Goal: Task Accomplishment & Management: Complete application form

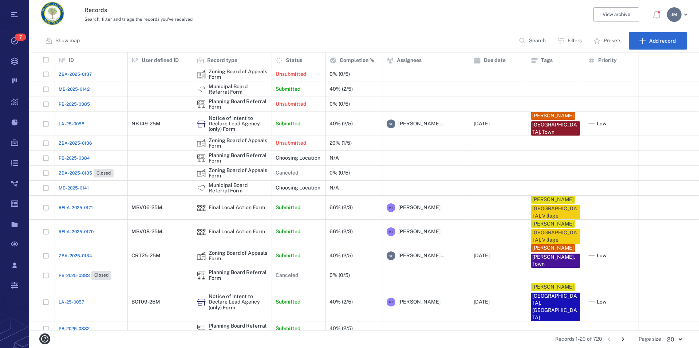
click at [574, 39] on p "Filters" at bounding box center [575, 40] width 14 height 7
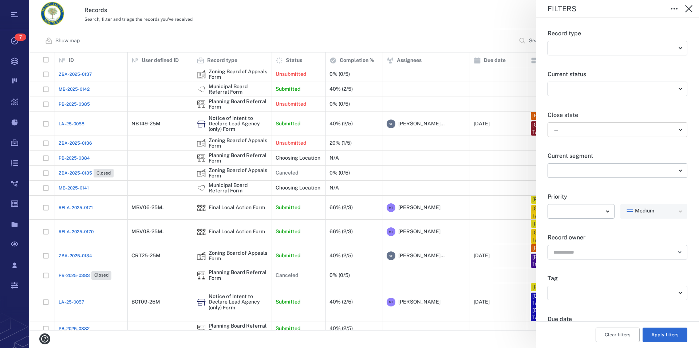
click at [563, 130] on body "Tasks 7 Records Boards Dashboard Reports Record types Guide steps Rules Form bu…" at bounding box center [349, 174] width 699 height 348
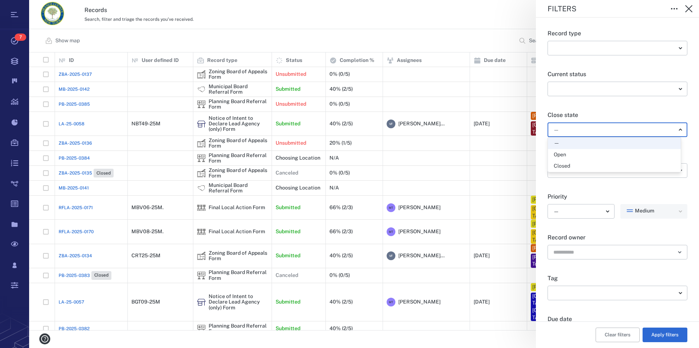
click at [560, 155] on div "Open" at bounding box center [560, 154] width 12 height 7
type input "*****"
click at [661, 333] on button "Apply filters" at bounding box center [664, 334] width 45 height 15
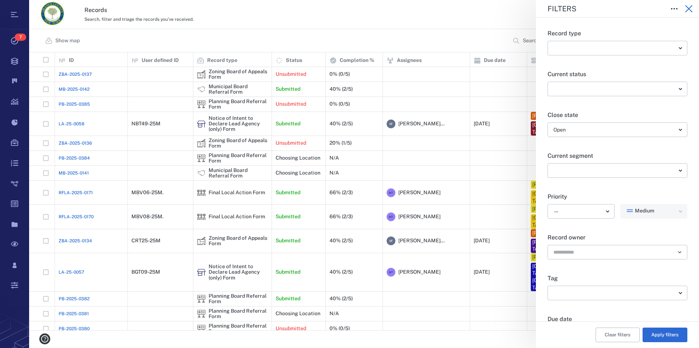
click at [691, 8] on icon "button" at bounding box center [688, 8] width 9 height 9
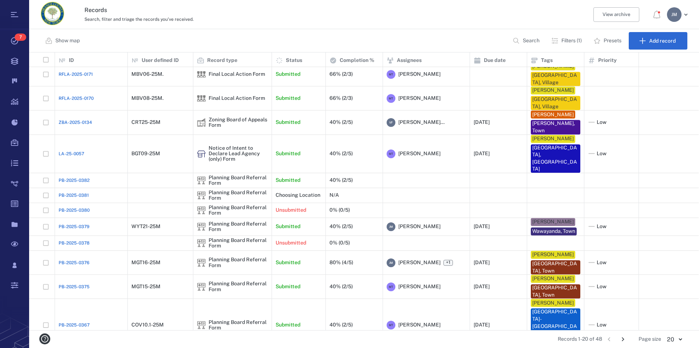
scroll to position [134, 0]
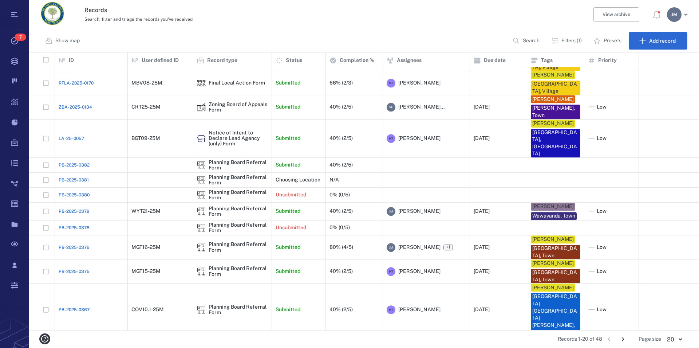
click at [624, 338] on icon "Go to next page" at bounding box center [623, 339] width 3 height 4
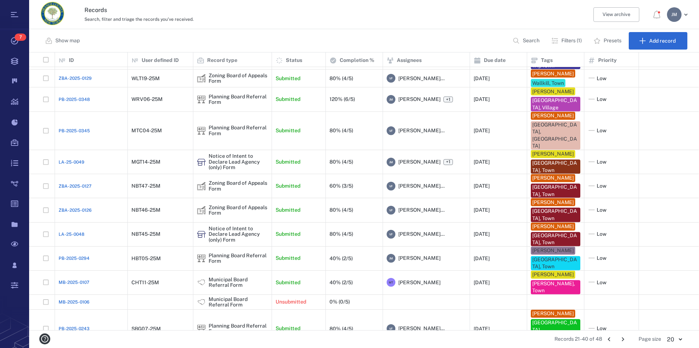
scroll to position [207, 0]
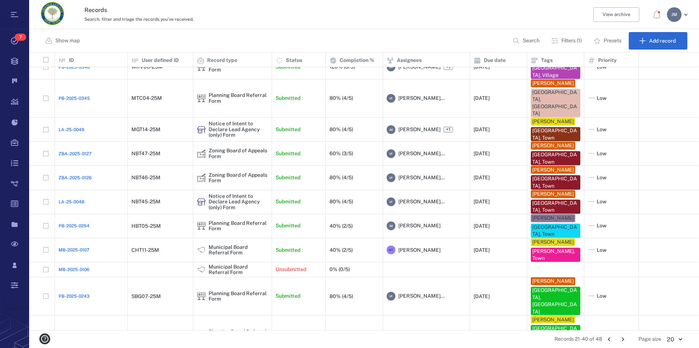
click at [623, 339] on icon "Go to next page" at bounding box center [623, 339] width 8 height 8
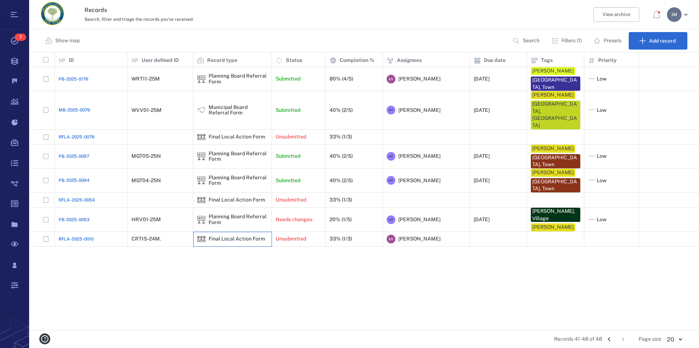
click at [245, 236] on div "Final Local Action Form" at bounding box center [237, 238] width 56 height 5
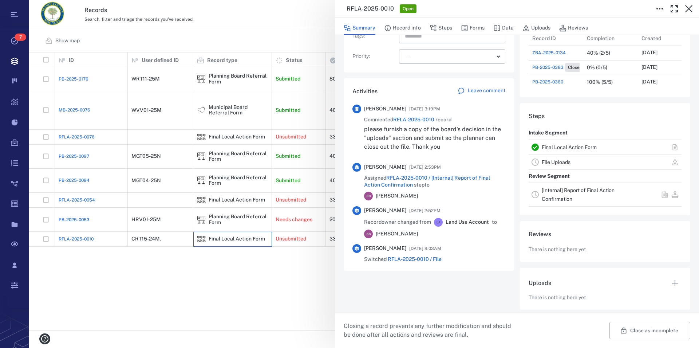
scroll to position [138, 0]
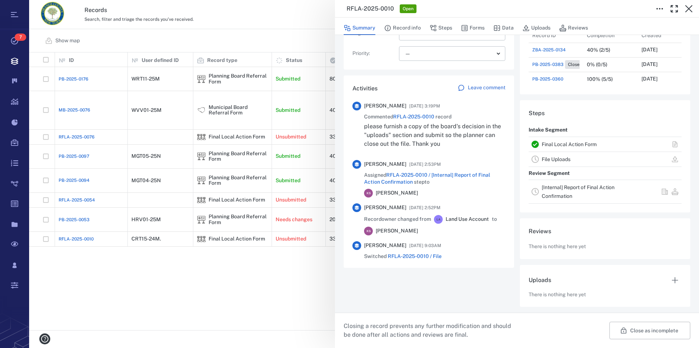
click at [550, 143] on link "Final Local Action Form" at bounding box center [569, 144] width 55 height 6
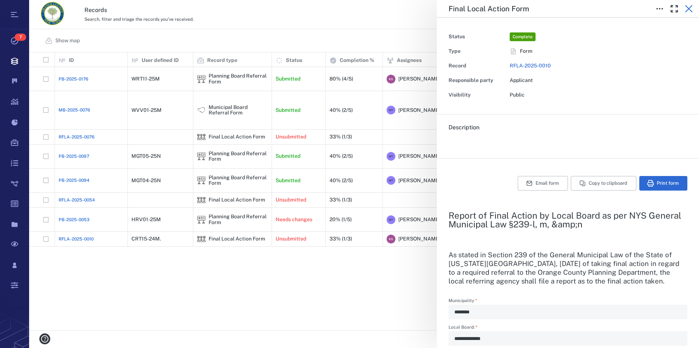
click at [689, 8] on icon "button" at bounding box center [688, 8] width 7 height 7
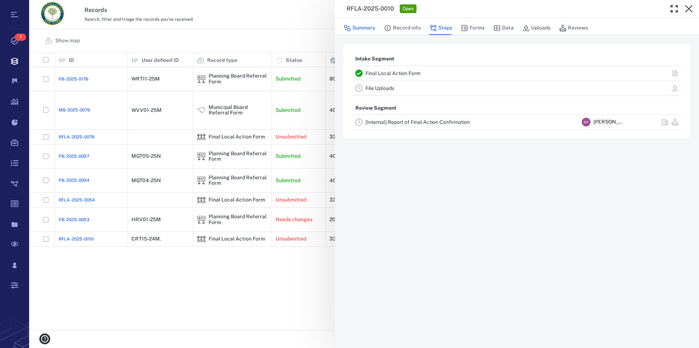
click at [363, 29] on button "Summary" at bounding box center [360, 28] width 32 height 14
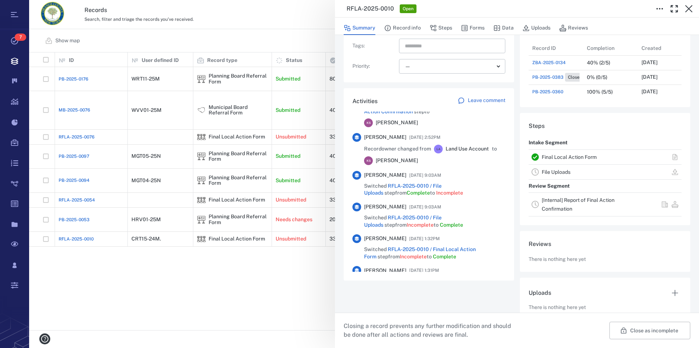
scroll to position [41, 0]
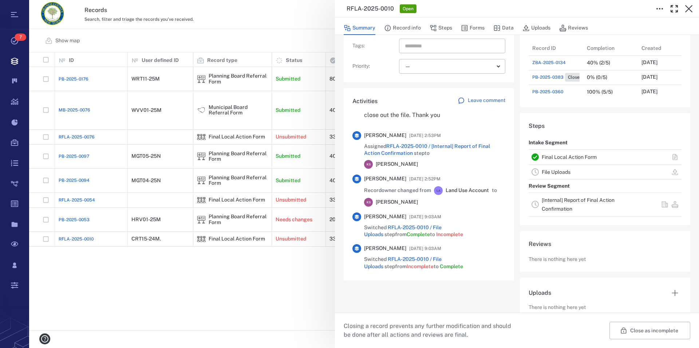
click at [557, 154] on link "Final Local Action Form" at bounding box center [569, 157] width 55 height 6
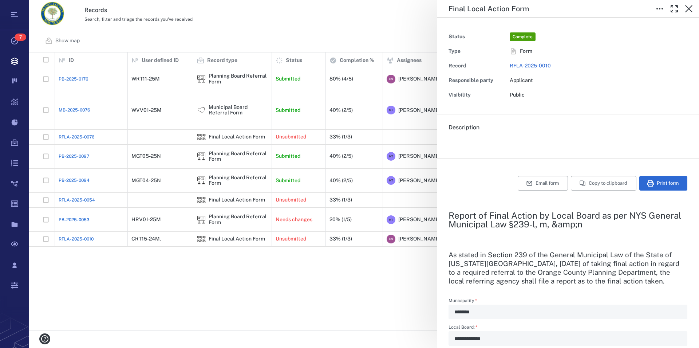
type input "**********"
click at [649, 177] on button "Print form" at bounding box center [663, 183] width 48 height 15
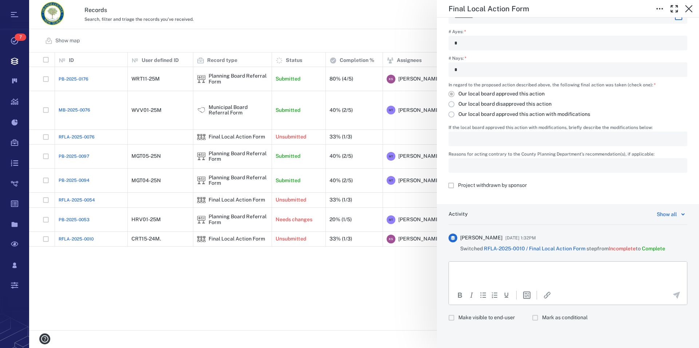
scroll to position [153, 0]
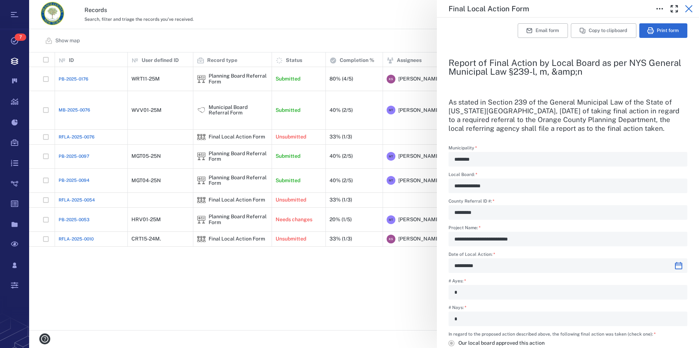
click at [690, 8] on icon "button" at bounding box center [688, 8] width 9 height 9
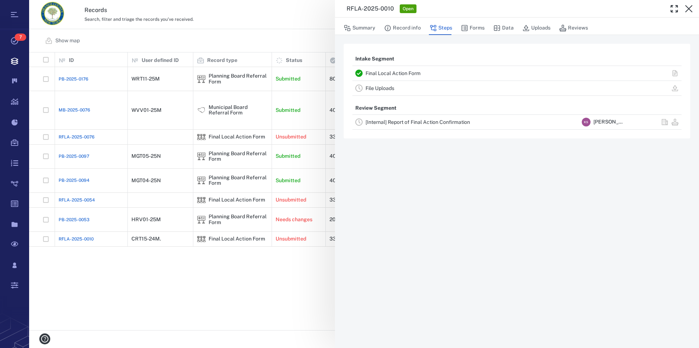
click at [375, 88] on link "File Uploads" at bounding box center [379, 88] width 29 height 6
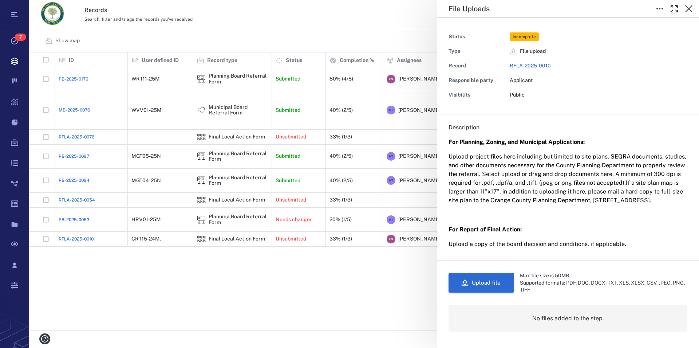
click at [492, 290] on button "Upload file" at bounding box center [481, 283] width 66 height 20
click at [687, 6] on icon "button" at bounding box center [688, 8] width 9 height 9
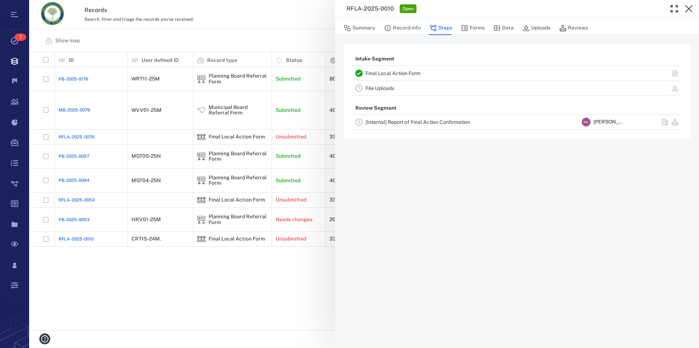
click at [392, 71] on link "Final Local Action Form" at bounding box center [392, 73] width 55 height 6
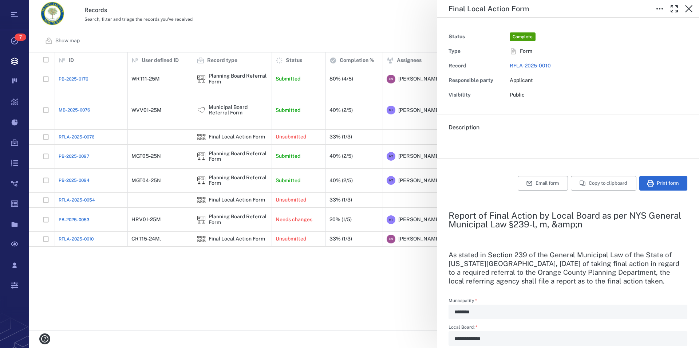
type input "**********"
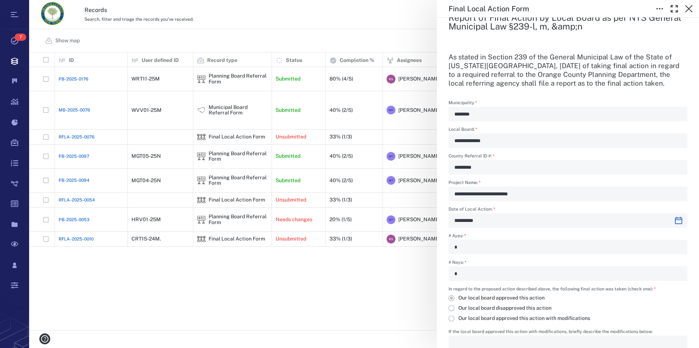
scroll to position [194, 0]
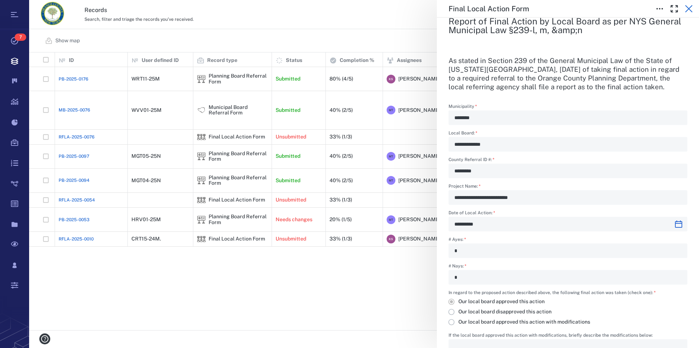
click at [684, 9] on button "button" at bounding box center [688, 8] width 15 height 15
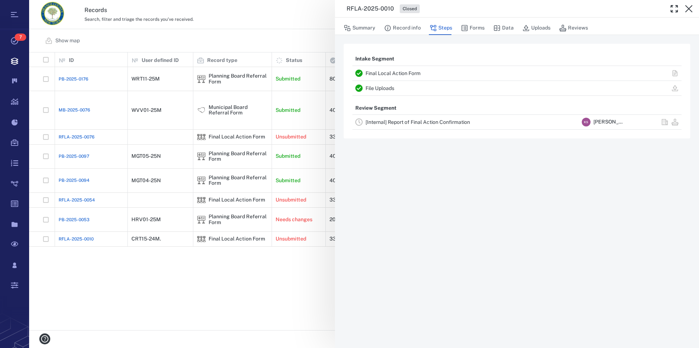
click at [684, 9] on button "button" at bounding box center [688, 8] width 15 height 15
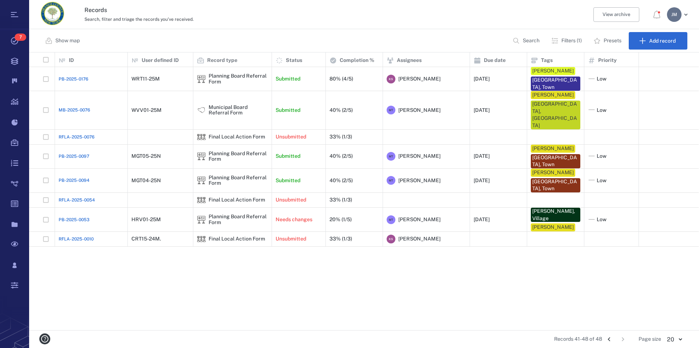
click at [610, 339] on icon "Go to previous page" at bounding box center [609, 339] width 8 height 8
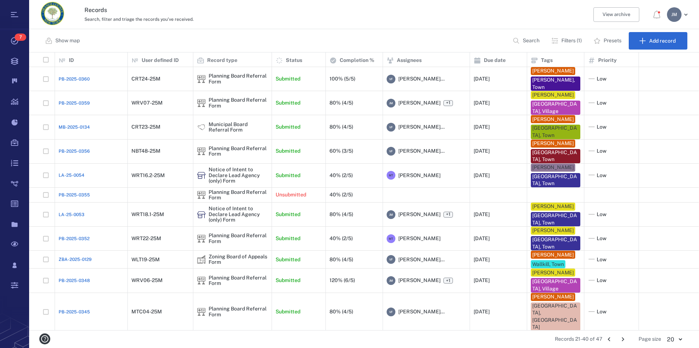
click at [623, 338] on icon "Go to next page" at bounding box center [623, 339] width 8 height 8
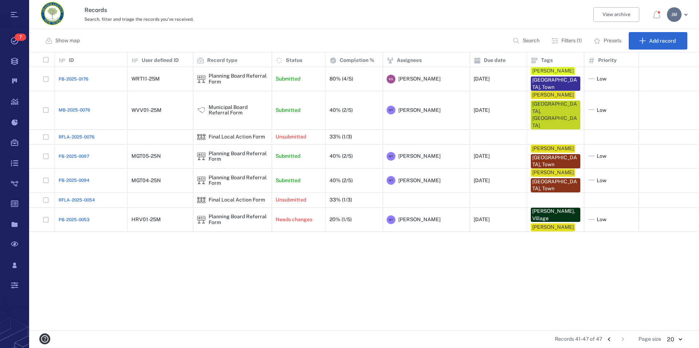
click at [611, 339] on icon "Go to previous page" at bounding box center [609, 339] width 8 height 8
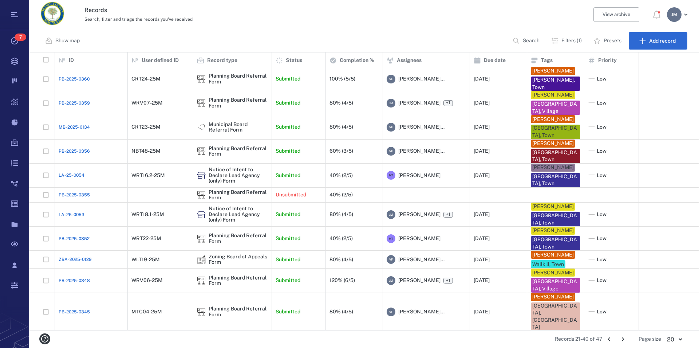
click at [679, 18] on div "J M" at bounding box center [674, 14] width 15 height 15
click at [639, 63] on span "Log out" at bounding box center [636, 63] width 18 height 7
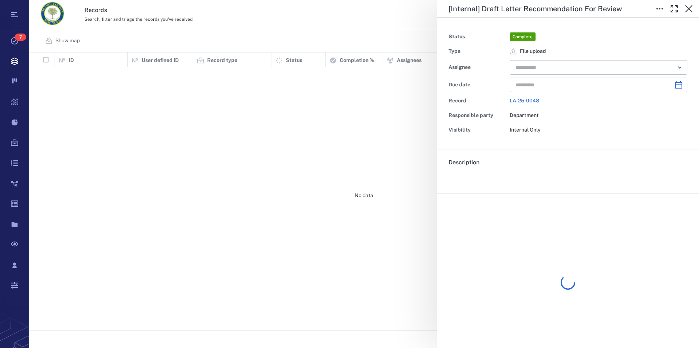
type input "**********"
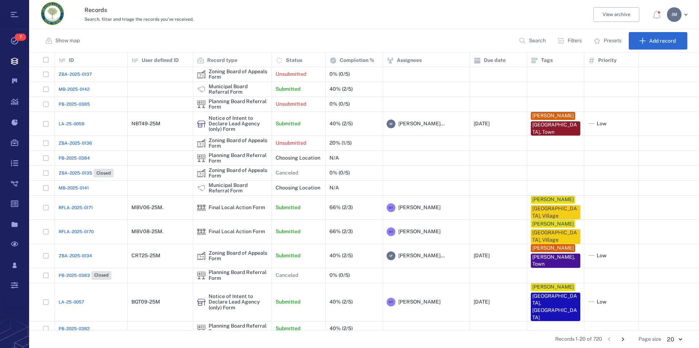
click at [525, 38] on icon "button" at bounding box center [522, 40] width 7 height 7
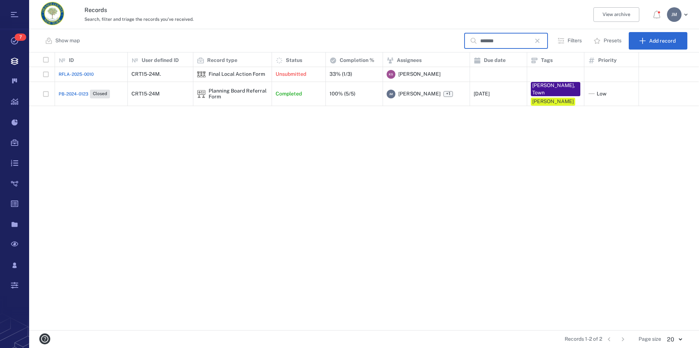
type input "*******"
click at [215, 88] on div "Planning Board Referral Form" at bounding box center [238, 93] width 59 height 11
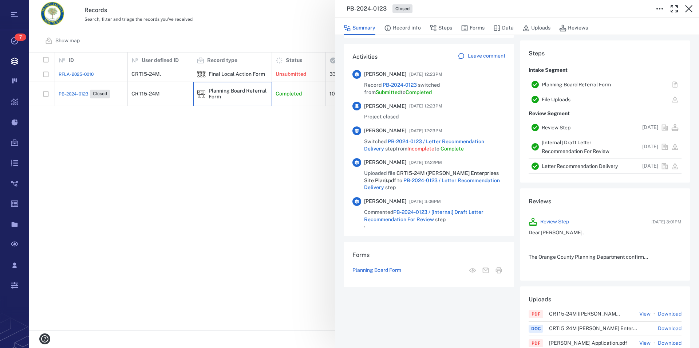
scroll to position [166, 0]
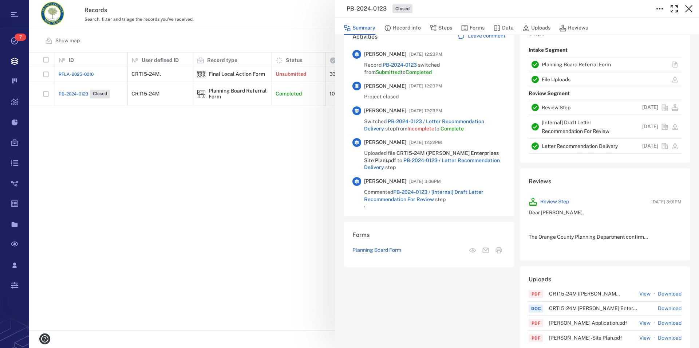
click at [571, 64] on link "Planning Board Referral Form" at bounding box center [576, 65] width 69 height 6
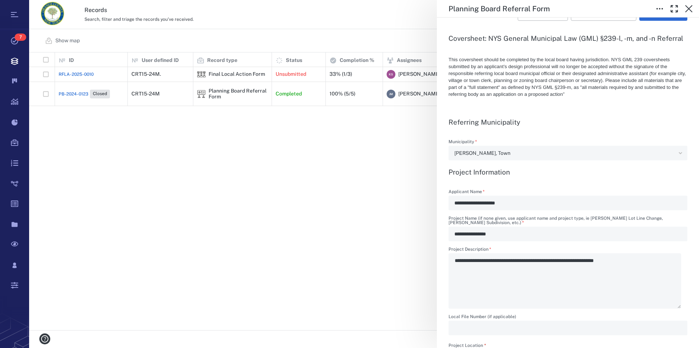
scroll to position [166, 0]
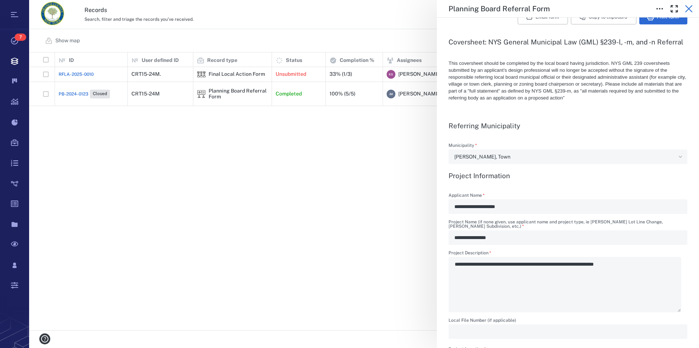
click at [688, 7] on icon "button" at bounding box center [688, 8] width 9 height 9
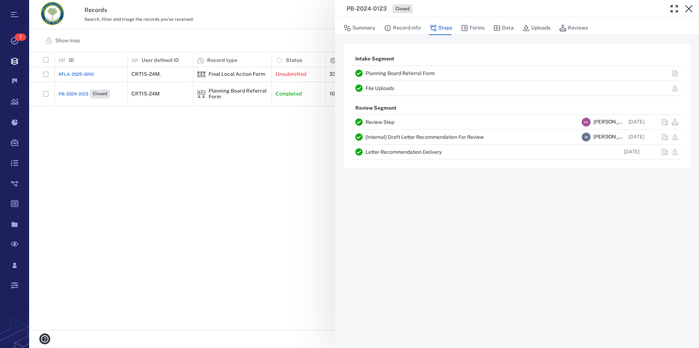
click at [688, 7] on icon "button" at bounding box center [688, 8] width 9 height 9
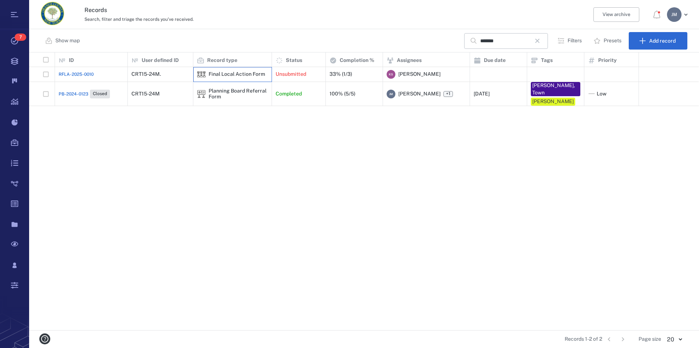
click at [218, 75] on div "Final Local Action Form" at bounding box center [237, 73] width 56 height 5
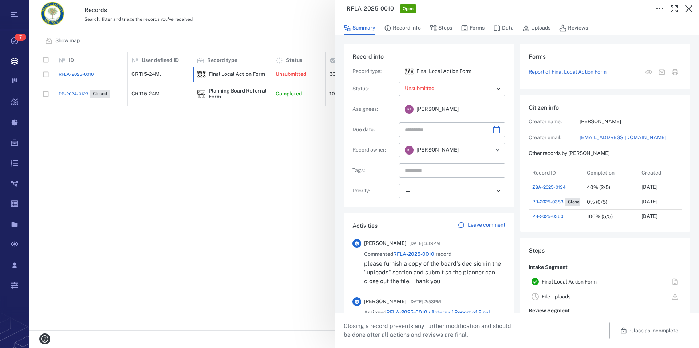
scroll to position [379, 138]
click at [549, 296] on link "File Uploads" at bounding box center [556, 296] width 29 height 6
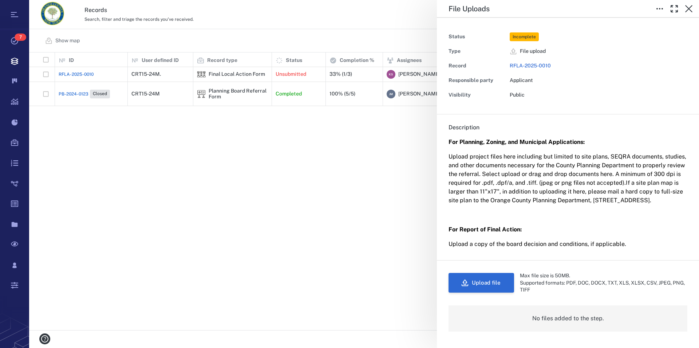
click at [486, 291] on button "Upload file" at bounding box center [481, 283] width 66 height 20
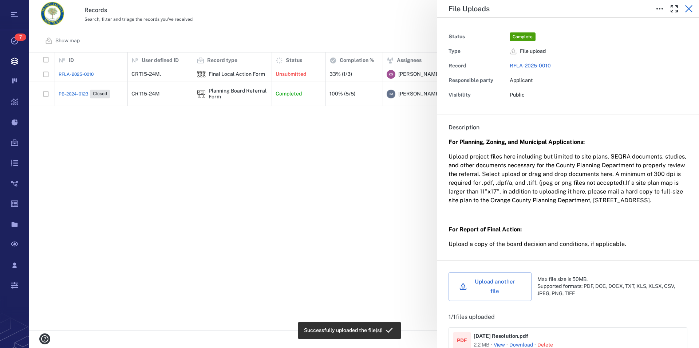
click at [686, 9] on icon "button" at bounding box center [688, 8] width 9 height 9
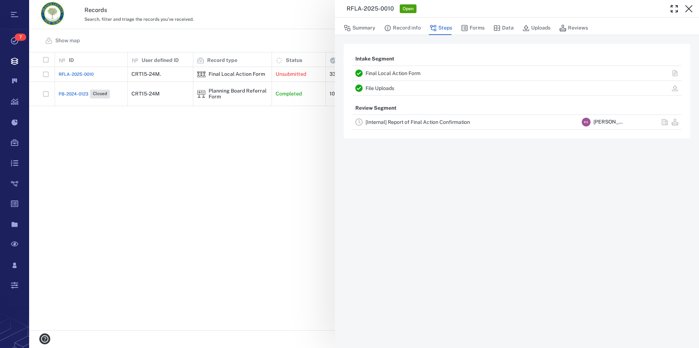
click at [239, 78] on div "RFLA-2025-0010 Open Summary Record info Steps Forms Data Uploads Reviews Intake…" at bounding box center [364, 174] width 670 height 348
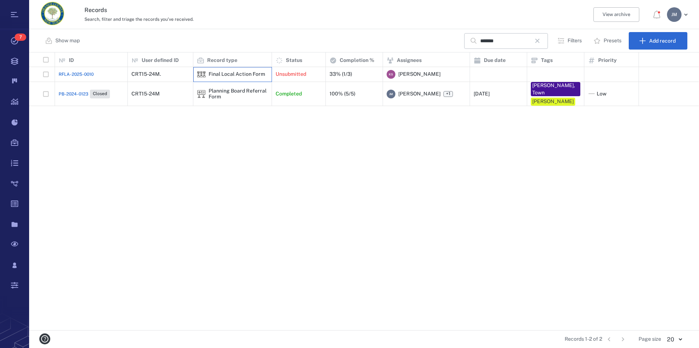
click at [243, 75] on div "Final Local Action Form" at bounding box center [237, 73] width 56 height 5
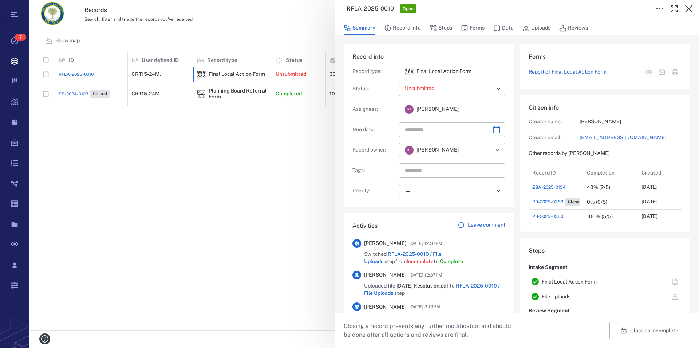
scroll to position [379, 138]
click at [497, 88] on body "**********" at bounding box center [349, 174] width 699 height 348
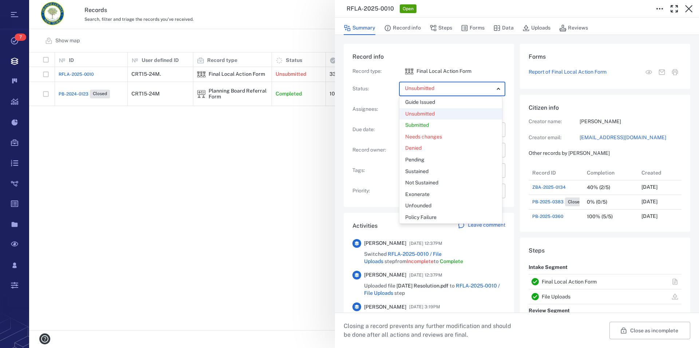
click at [497, 88] on div at bounding box center [349, 174] width 699 height 348
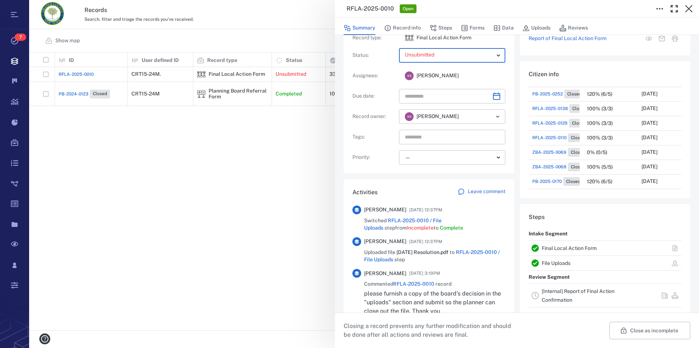
scroll to position [0, 0]
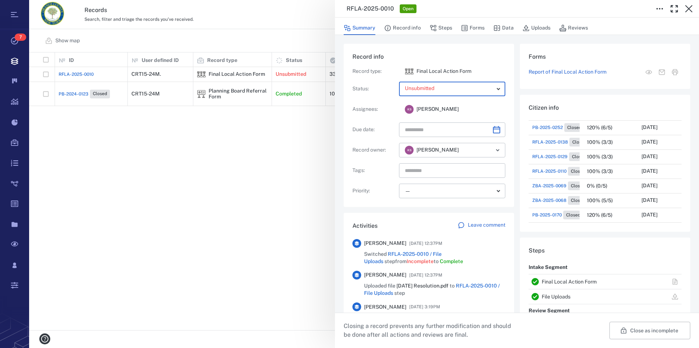
click at [494, 88] on body "**********" at bounding box center [349, 174] width 699 height 348
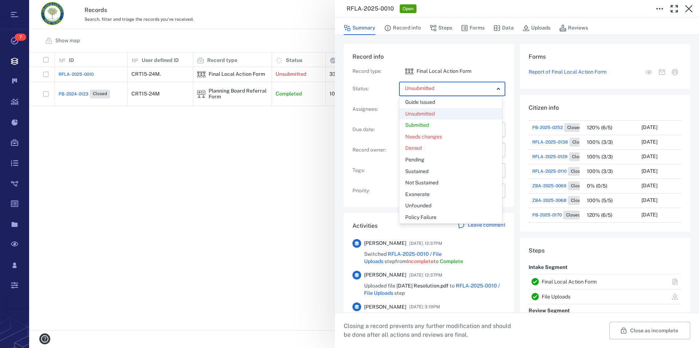
click at [476, 124] on div "Submitted" at bounding box center [450, 125] width 91 height 7
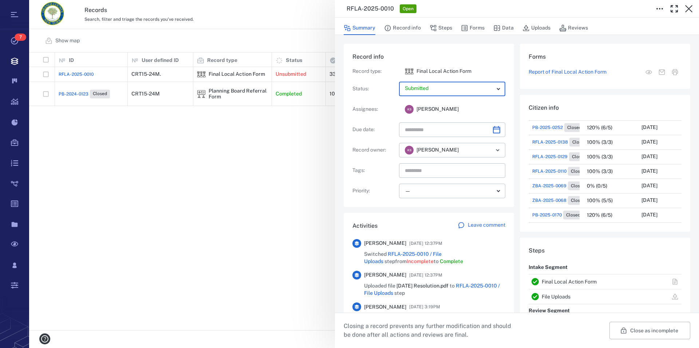
type input "*********"
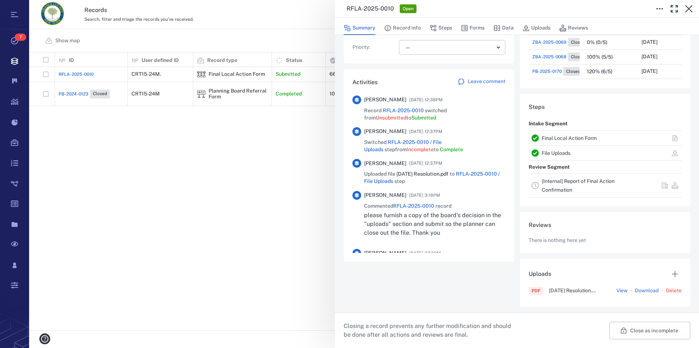
click at [557, 182] on link "[Internal] Report of Final Action Confirmation" at bounding box center [578, 185] width 73 height 15
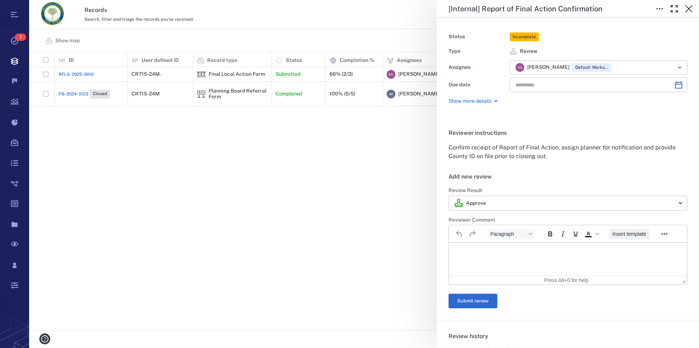
click at [617, 232] on span "Insert template" at bounding box center [629, 234] width 34 height 6
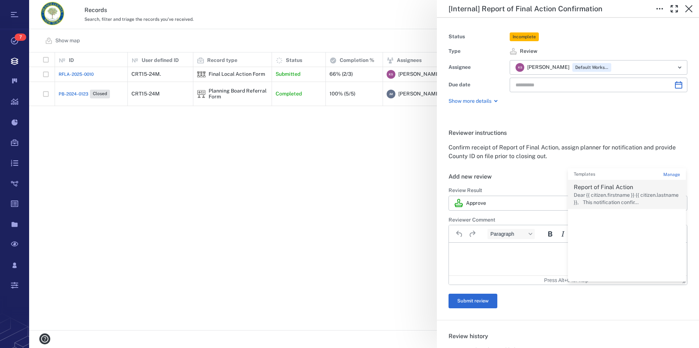
click at [613, 196] on p "Dear {{ citizen.firstname }} {{ citizen.lastname }}, This notification confir..." at bounding box center [627, 198] width 106 height 14
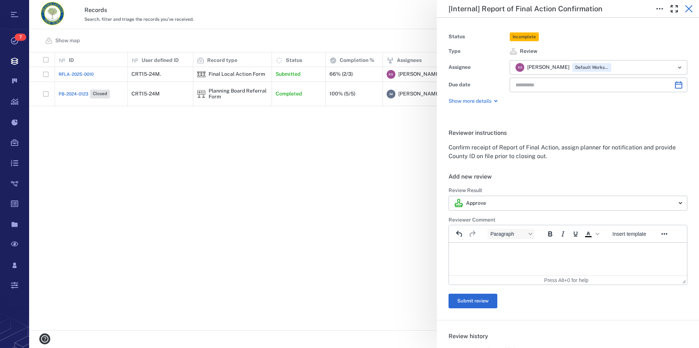
click at [688, 7] on icon "button" at bounding box center [688, 8] width 9 height 9
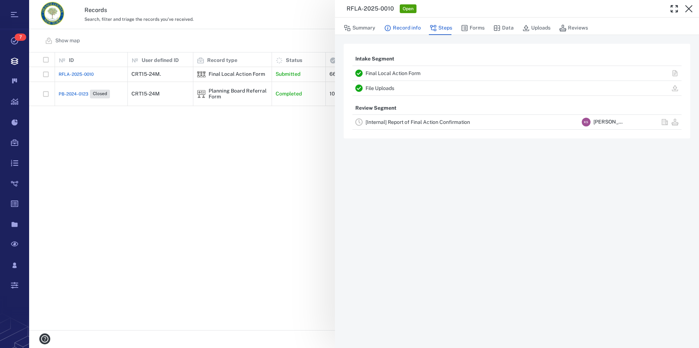
click at [411, 30] on button "Record info" at bounding box center [402, 28] width 37 height 14
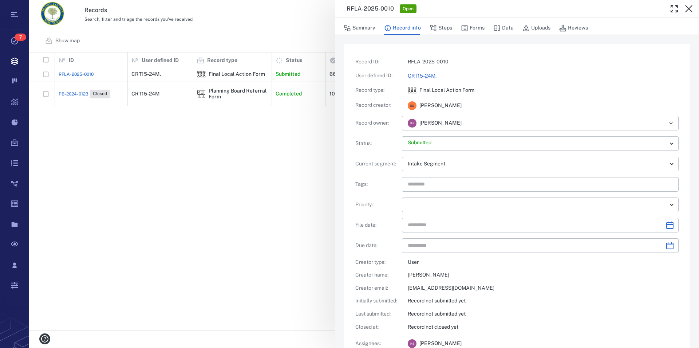
click at [456, 166] on body "Tasks 7 Records Boards Dashboard Reports Record types Guide steps Rules Form bu…" at bounding box center [349, 174] width 699 height 348
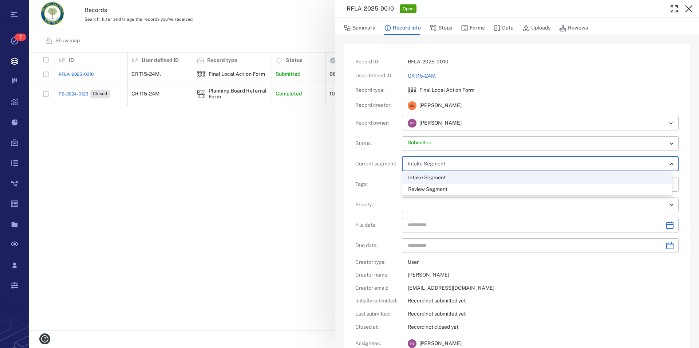
click at [446, 189] on span "Review Segment" at bounding box center [427, 189] width 39 height 6
type input "*****"
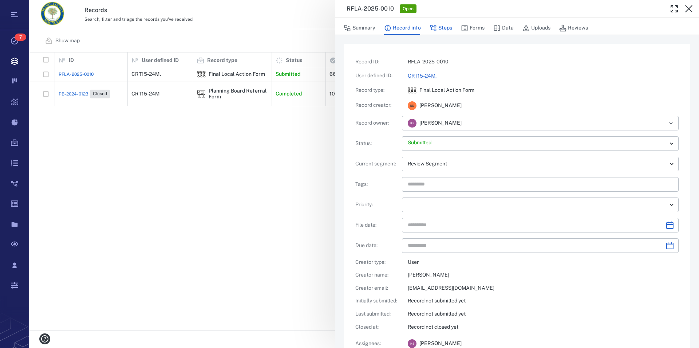
click at [442, 27] on button "Steps" at bounding box center [441, 28] width 23 height 14
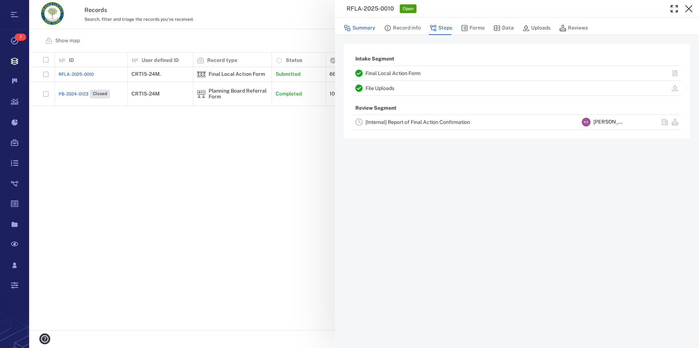
click at [357, 29] on button "Summary" at bounding box center [360, 28] width 32 height 14
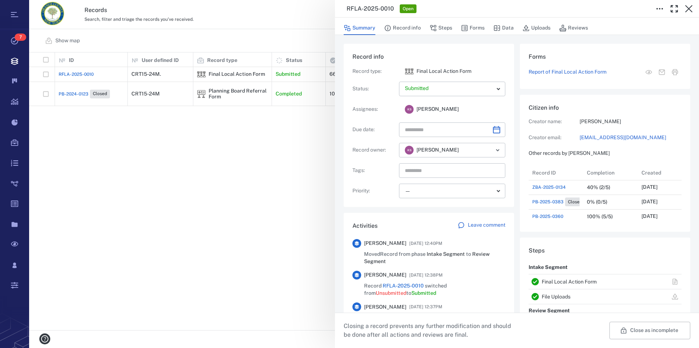
scroll to position [7, 7]
click at [411, 27] on button "Record info" at bounding box center [402, 28] width 37 height 14
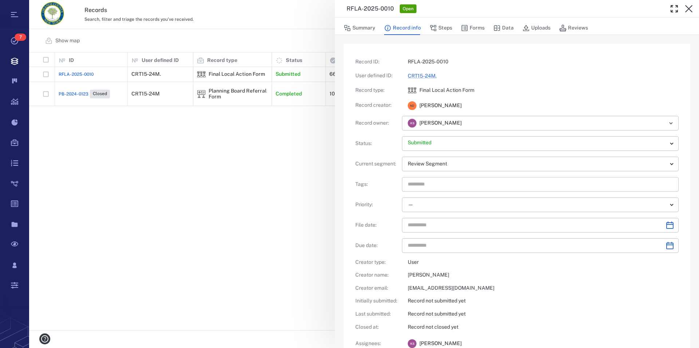
click at [416, 183] on input "text" at bounding box center [532, 184] width 250 height 10
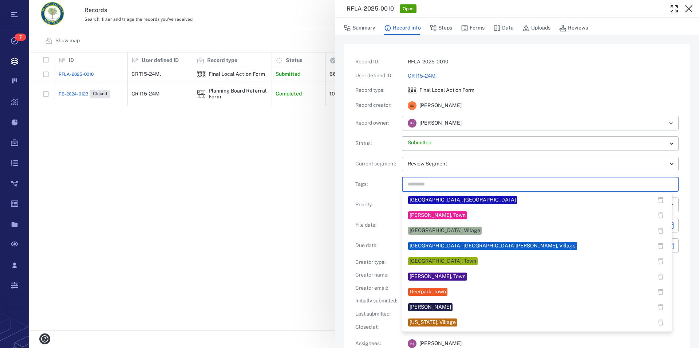
click at [439, 277] on div "[PERSON_NAME], Town" at bounding box center [438, 276] width 56 height 7
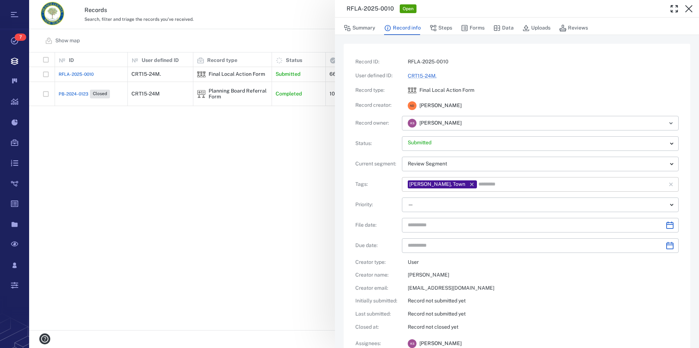
click at [478, 184] on input "text" at bounding box center [567, 184] width 179 height 10
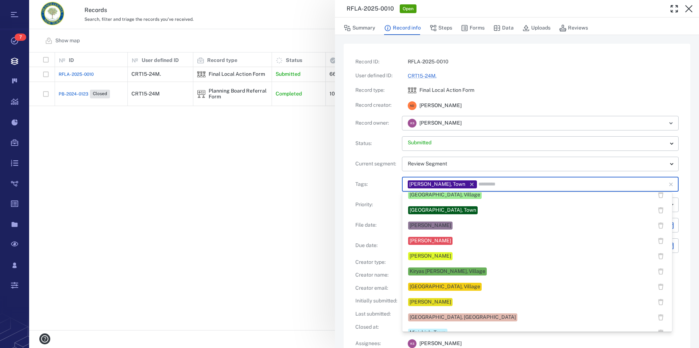
scroll to position [245, 0]
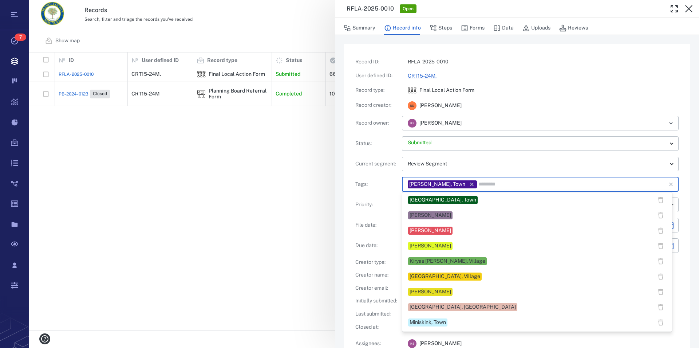
click at [462, 213] on div "[PERSON_NAME]" at bounding box center [530, 215] width 244 height 8
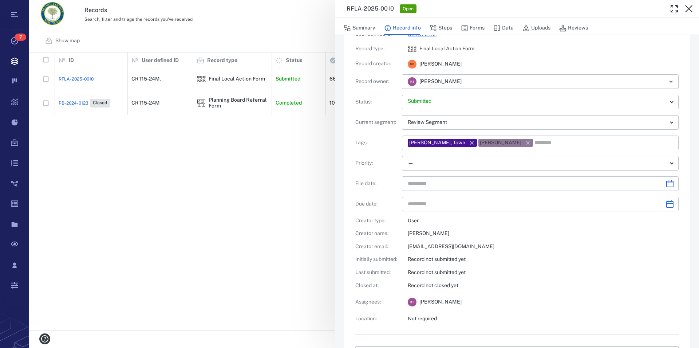
scroll to position [0, 0]
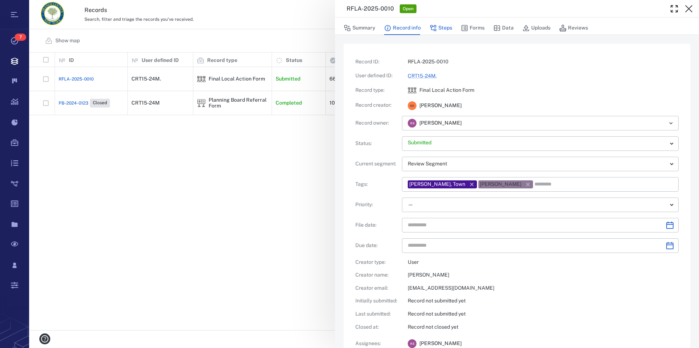
click at [444, 29] on button "Steps" at bounding box center [441, 28] width 23 height 14
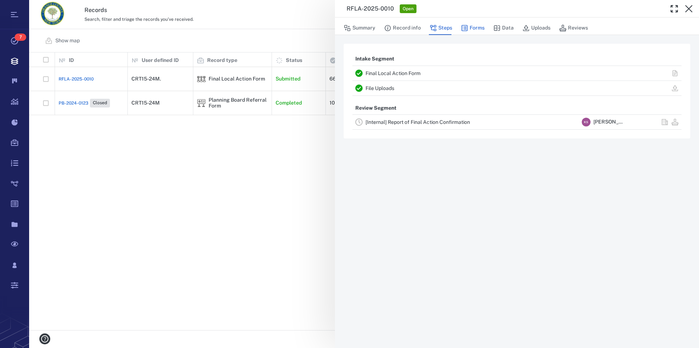
click at [480, 26] on button "Forms" at bounding box center [473, 28] width 24 height 14
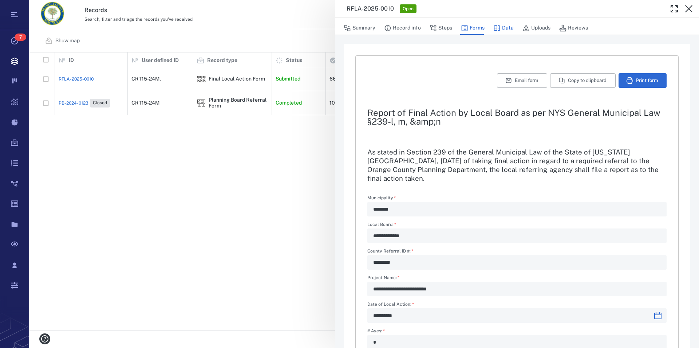
click at [507, 25] on button "Data" at bounding box center [503, 28] width 20 height 14
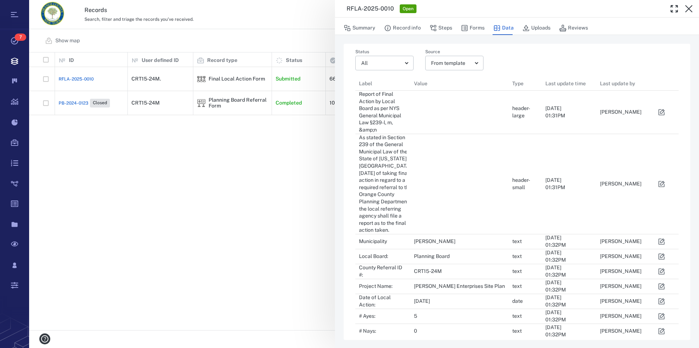
scroll to position [7, 7]
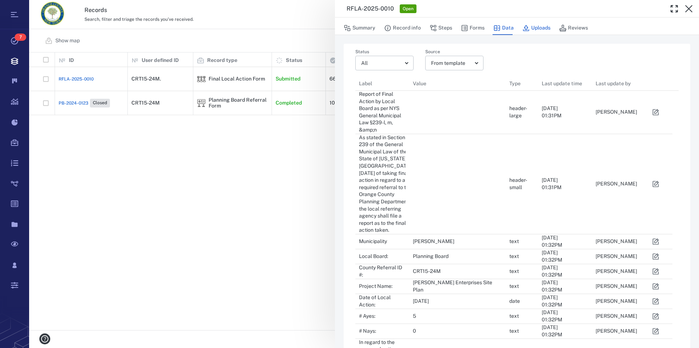
click at [534, 29] on button "Uploads" at bounding box center [536, 28] width 28 height 14
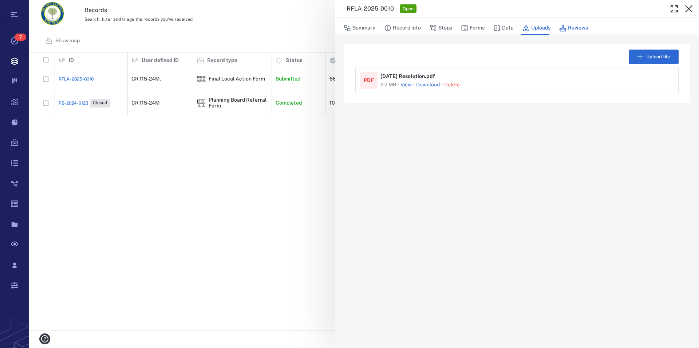
click at [574, 27] on button "Reviews" at bounding box center [573, 28] width 29 height 14
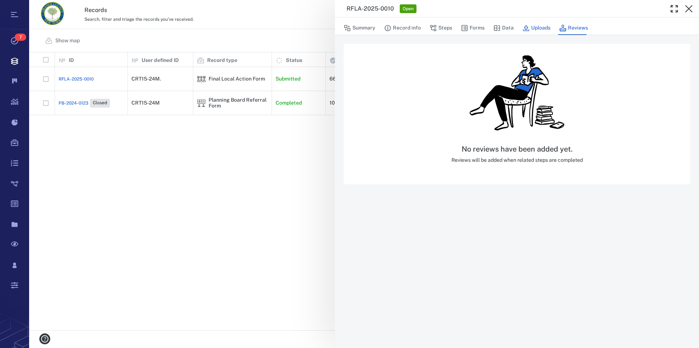
click at [539, 29] on button "Uploads" at bounding box center [536, 28] width 28 height 14
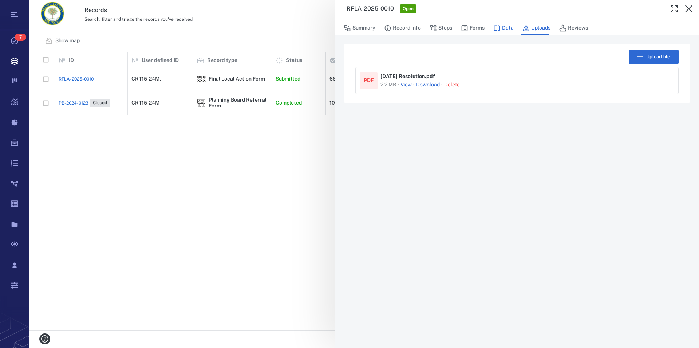
click at [503, 26] on button "Data" at bounding box center [503, 28] width 20 height 14
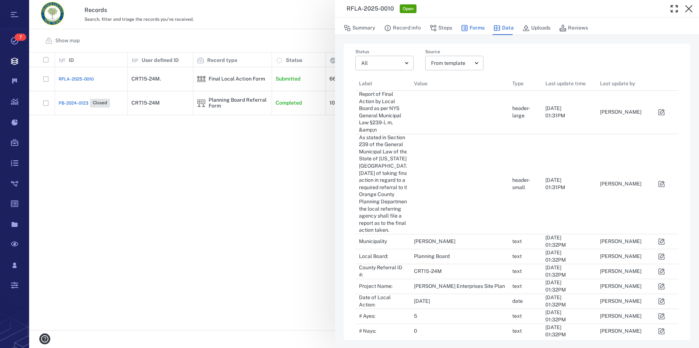
scroll to position [422, 311]
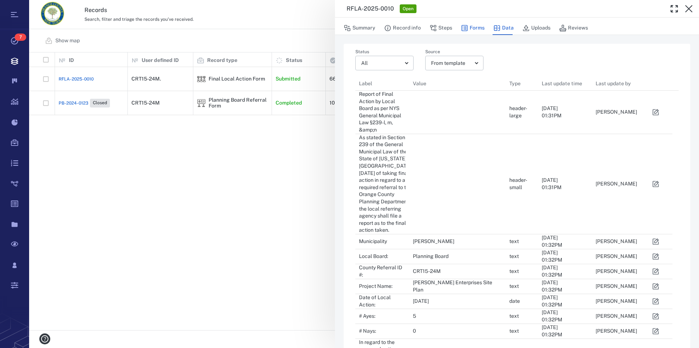
click at [472, 29] on button "Forms" at bounding box center [473, 28] width 24 height 14
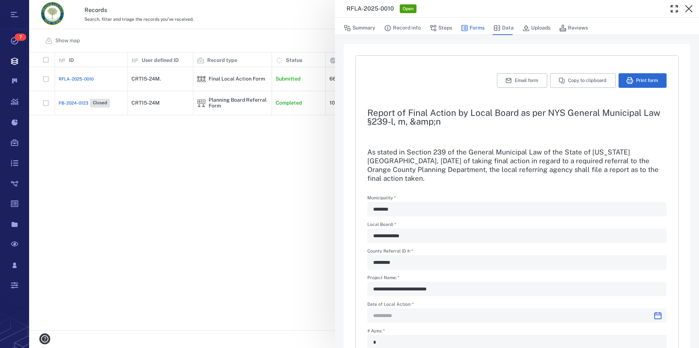
type input "**********"
click at [447, 30] on button "Steps" at bounding box center [441, 28] width 23 height 14
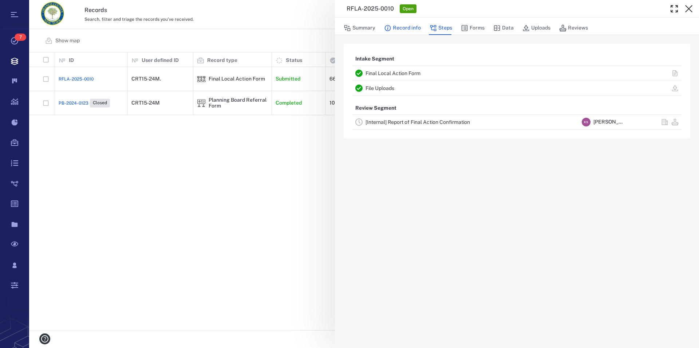
click at [407, 28] on button "Record info" at bounding box center [402, 28] width 37 height 14
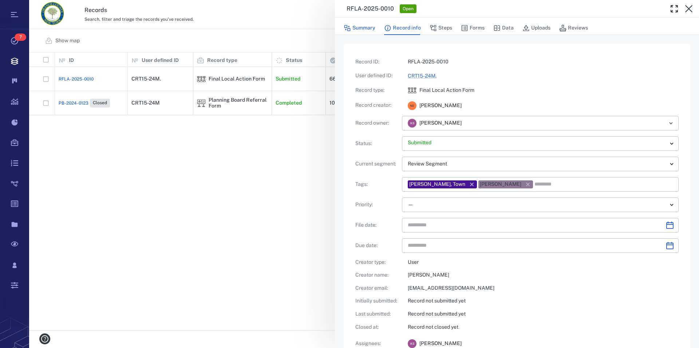
click at [360, 29] on button "Summary" at bounding box center [360, 28] width 32 height 14
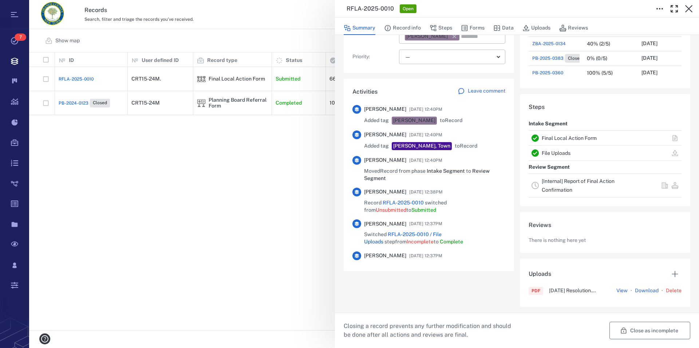
click at [646, 328] on button "Close as incomplete" at bounding box center [649, 329] width 81 height 17
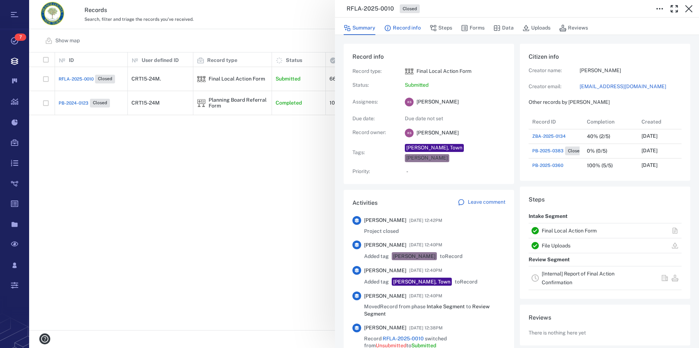
click at [406, 27] on button "Record info" at bounding box center [402, 28] width 37 height 14
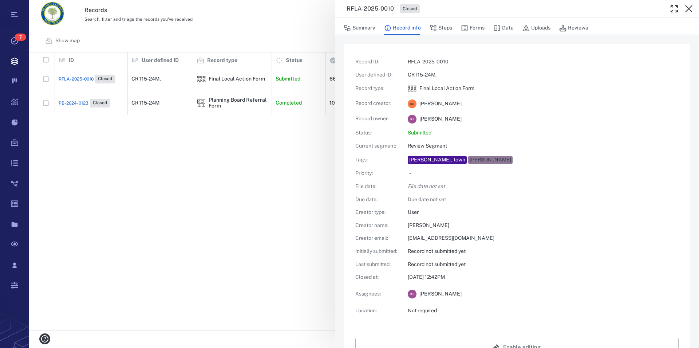
click at [428, 118] on span "[PERSON_NAME]" at bounding box center [440, 118] width 42 height 7
click at [438, 25] on button "Steps" at bounding box center [441, 28] width 23 height 14
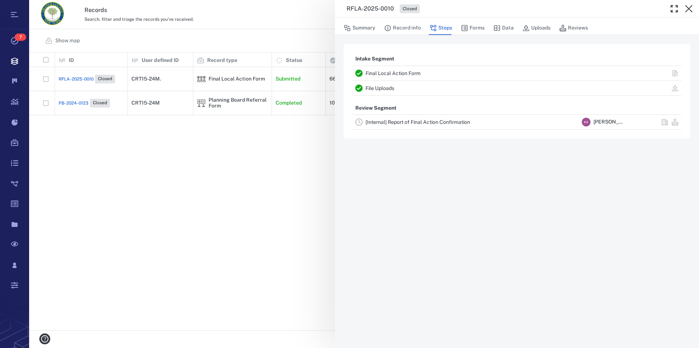
click at [391, 71] on link "Final Local Action Form" at bounding box center [392, 73] width 55 height 6
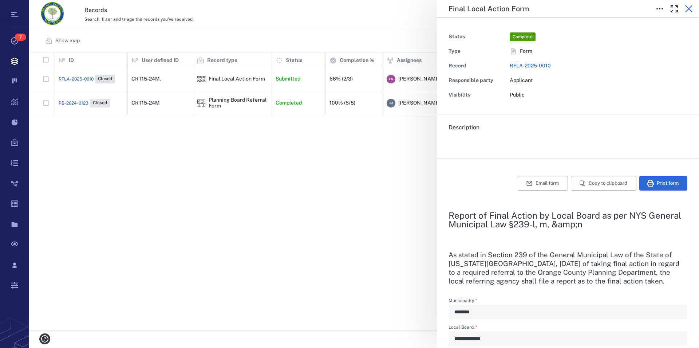
click at [689, 9] on icon "button" at bounding box center [688, 8] width 7 height 7
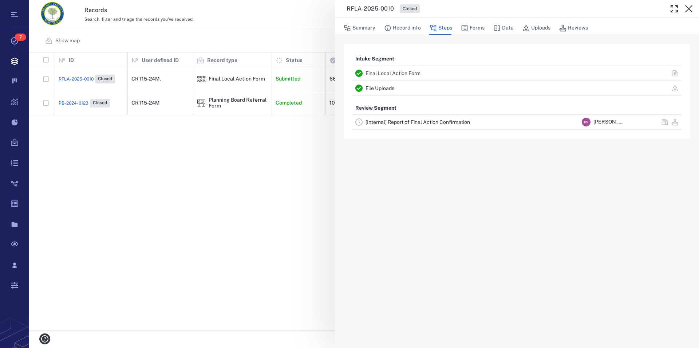
click at [385, 88] on link "File Uploads" at bounding box center [379, 88] width 29 height 6
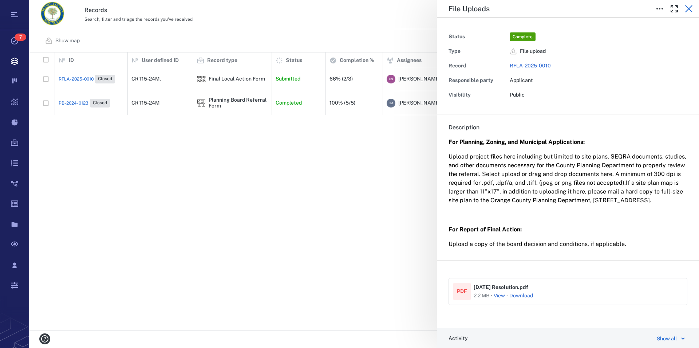
click at [688, 10] on icon "button" at bounding box center [688, 8] width 9 height 9
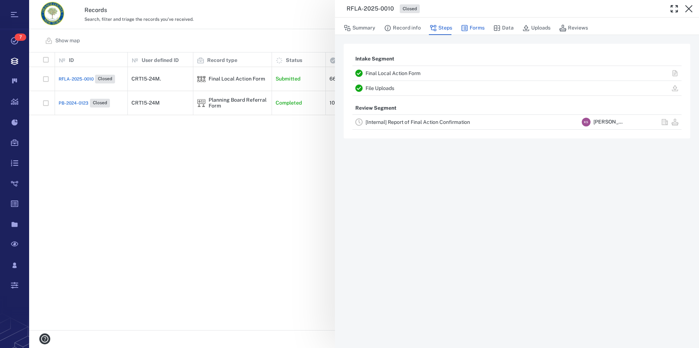
click at [473, 28] on button "Forms" at bounding box center [473, 28] width 24 height 14
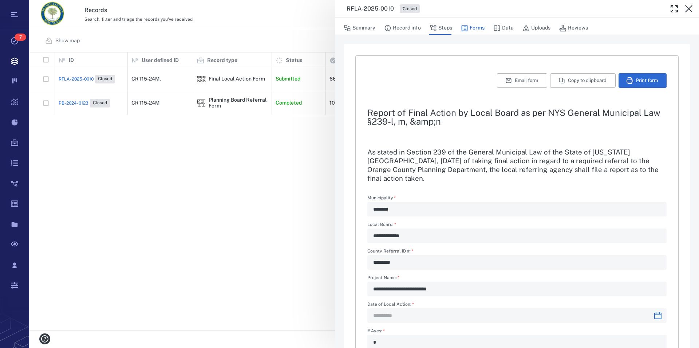
type input "**********"
click at [509, 30] on button "Data" at bounding box center [503, 28] width 20 height 14
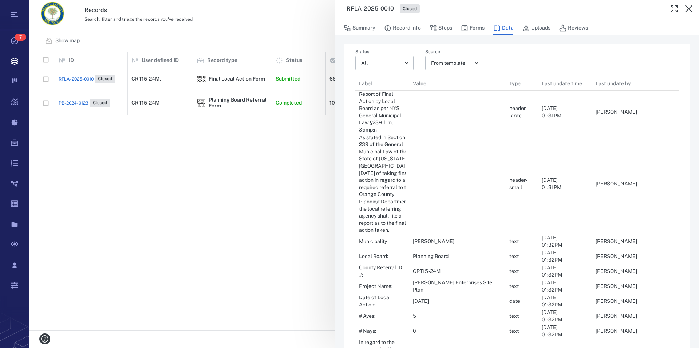
scroll to position [422, 311]
click at [538, 23] on button "Uploads" at bounding box center [536, 28] width 28 height 14
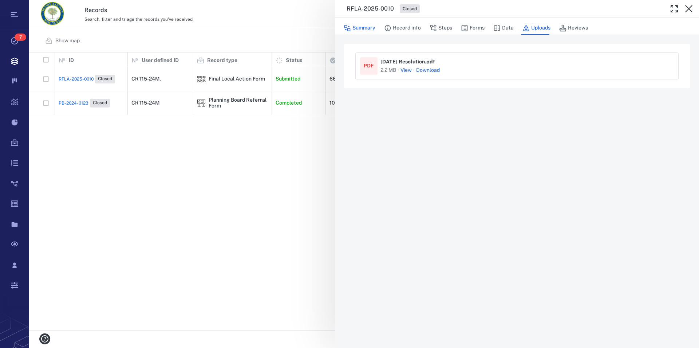
click at [364, 31] on button "Summary" at bounding box center [360, 28] width 32 height 14
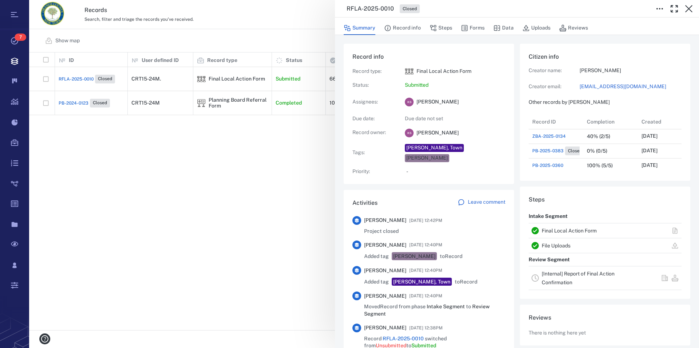
scroll to position [7, 7]
click at [438, 100] on span "[PERSON_NAME]" at bounding box center [437, 101] width 42 height 7
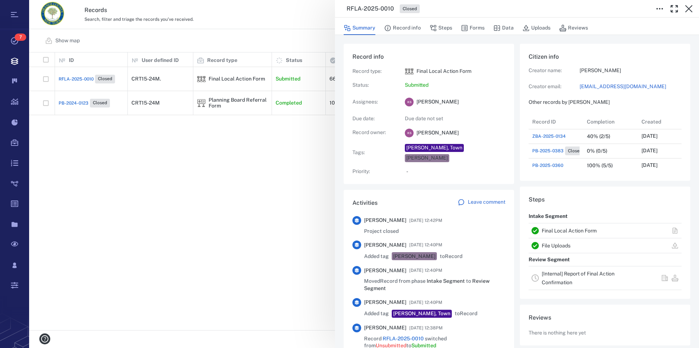
click at [577, 229] on link "Final Local Action Form" at bounding box center [569, 231] width 55 height 6
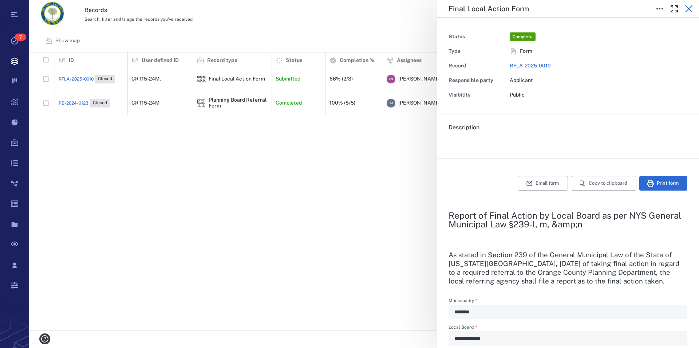
click at [689, 11] on icon "button" at bounding box center [688, 8] width 9 height 9
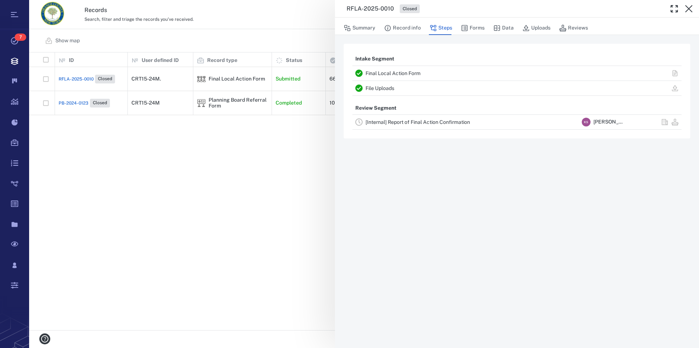
click at [388, 88] on link "File Uploads" at bounding box center [379, 88] width 29 height 6
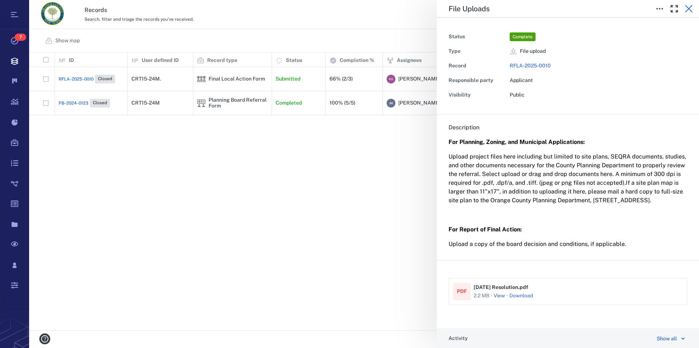
click at [689, 12] on icon "button" at bounding box center [688, 8] width 9 height 9
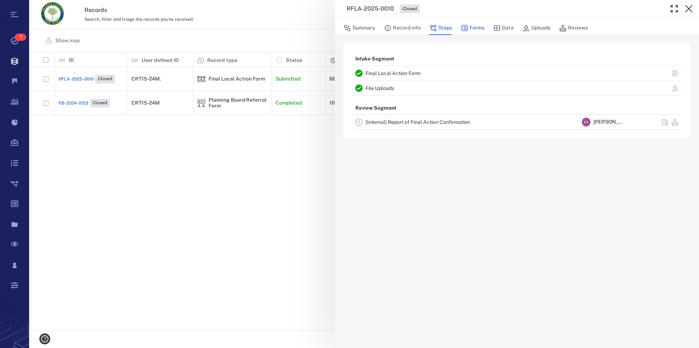
click at [474, 28] on button "Forms" at bounding box center [473, 28] width 24 height 14
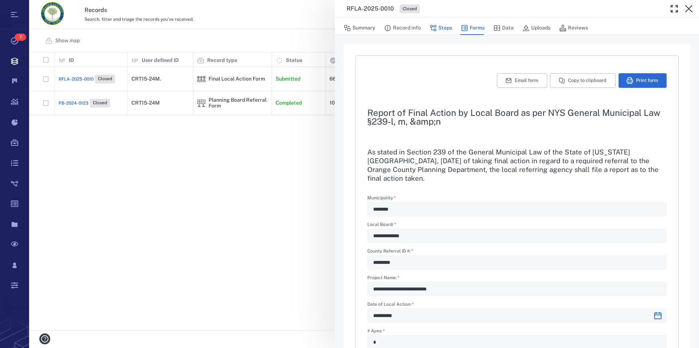
click at [442, 28] on button "Steps" at bounding box center [441, 28] width 23 height 14
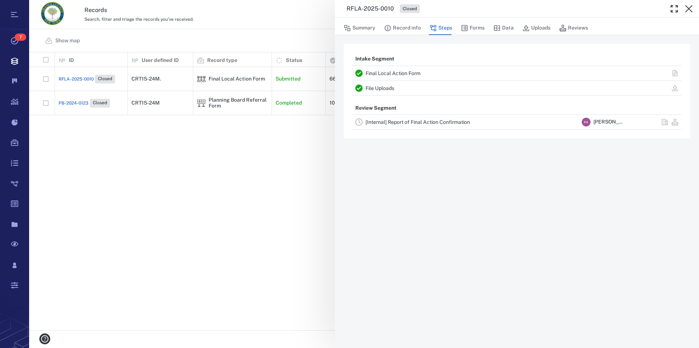
click at [603, 123] on span "[PERSON_NAME]" at bounding box center [609, 121] width 32 height 7
click at [604, 123] on span "[PERSON_NAME]" at bounding box center [609, 121] width 32 height 7
click at [575, 29] on button "Reviews" at bounding box center [573, 28] width 29 height 14
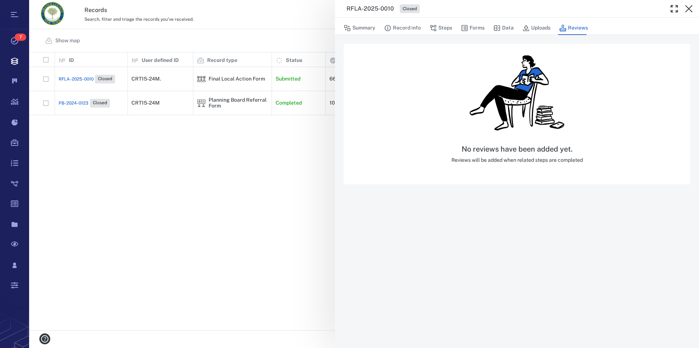
click at [544, 155] on div "No reviews have been added yet. Reviews will be added when related steps are co…" at bounding box center [516, 154] width 131 height 19
click at [545, 144] on div "No reviews have been added yet. Reviews will be added when related steps are co…" at bounding box center [516, 113] width 131 height 126
click at [537, 25] on button "Uploads" at bounding box center [536, 28] width 28 height 14
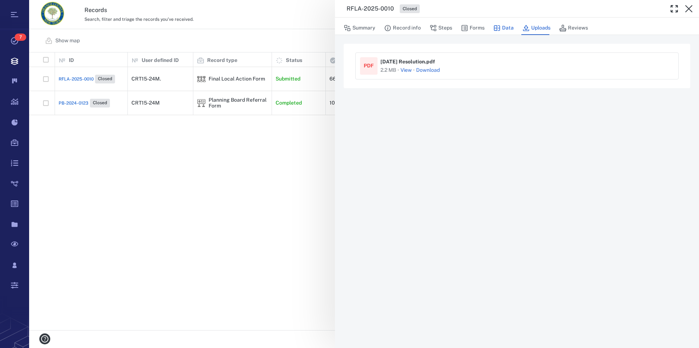
click at [503, 26] on button "Data" at bounding box center [503, 28] width 20 height 14
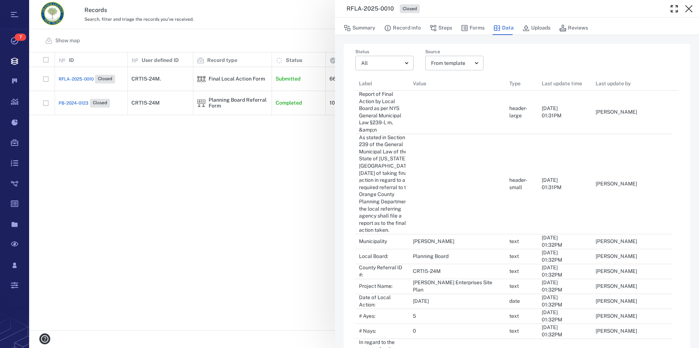
scroll to position [422, 311]
click at [475, 27] on button "Forms" at bounding box center [473, 28] width 24 height 14
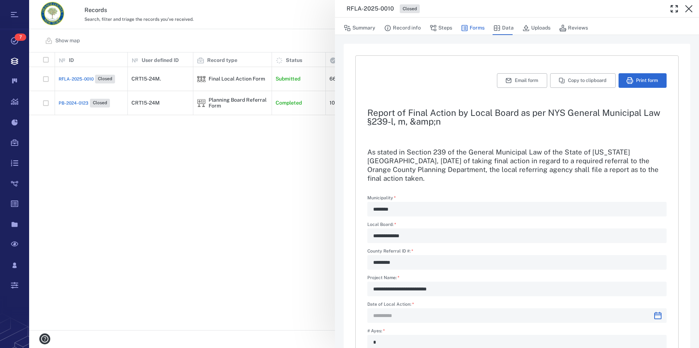
type input "**********"
click at [441, 26] on button "Steps" at bounding box center [441, 28] width 23 height 14
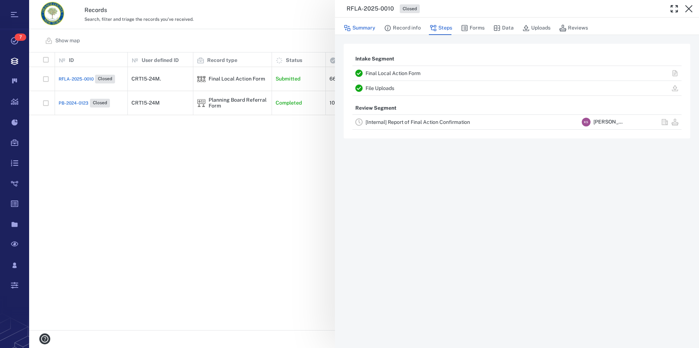
click at [363, 27] on button "Summary" at bounding box center [360, 28] width 32 height 14
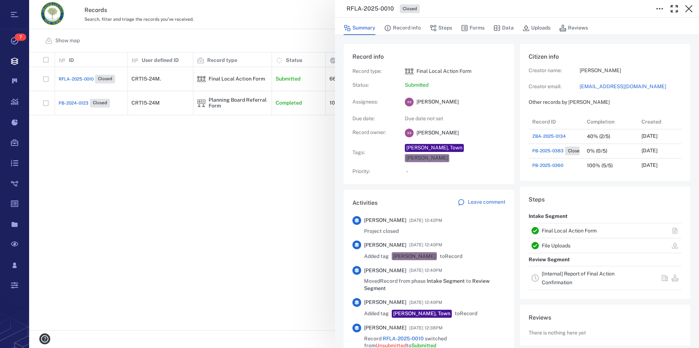
scroll to position [379, 138]
click at [416, 83] on p "Submitted" at bounding box center [455, 85] width 100 height 7
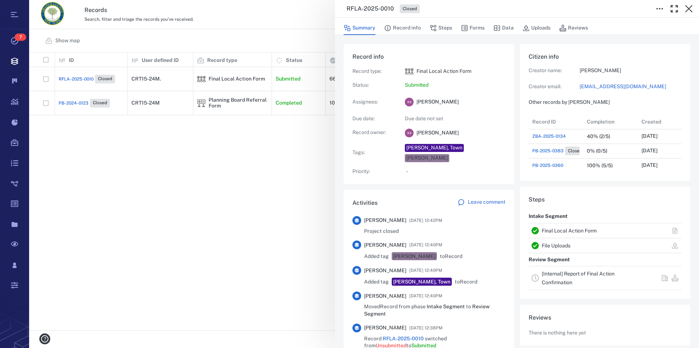
click at [417, 102] on span "[PERSON_NAME]" at bounding box center [437, 101] width 42 height 7
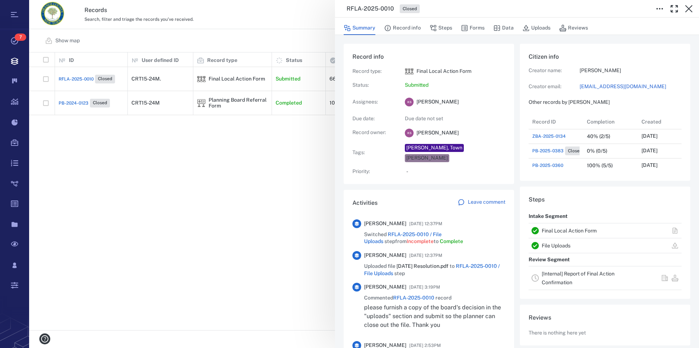
scroll to position [0, 0]
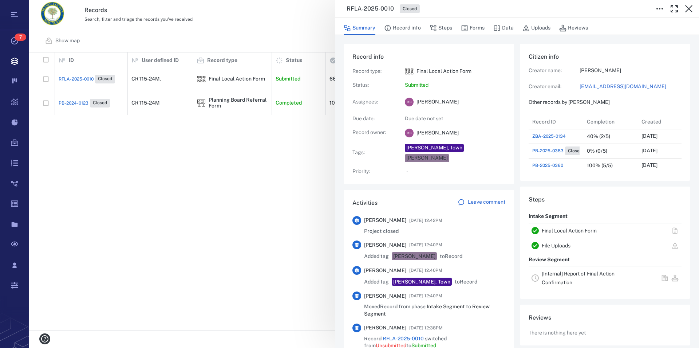
click at [427, 147] on div "[PERSON_NAME], Town" at bounding box center [434, 147] width 56 height 7
click at [414, 84] on p "Submitted" at bounding box center [455, 85] width 100 height 7
click at [416, 99] on div "[PERSON_NAME]" at bounding box center [436, 101] width 45 height 7
click at [543, 274] on link "[Internal] Report of Final Action Confirmation" at bounding box center [578, 277] width 73 height 15
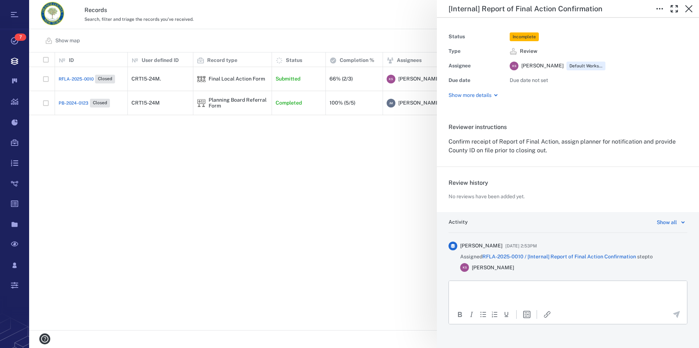
scroll to position [5, 0]
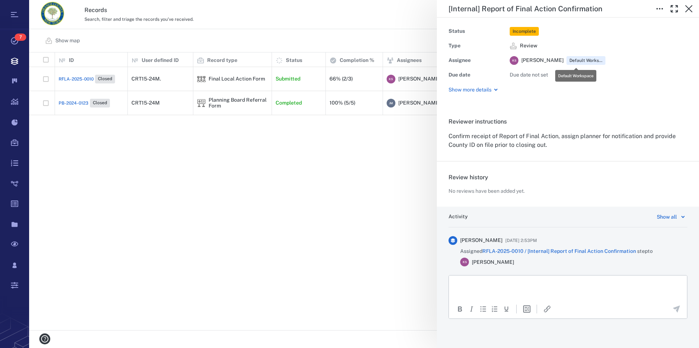
click at [568, 60] on span "Default Workspace" at bounding box center [586, 61] width 36 height 6
click at [533, 61] on span "[PERSON_NAME]" at bounding box center [542, 60] width 42 height 7
click at [465, 90] on p "Show more details" at bounding box center [469, 89] width 43 height 7
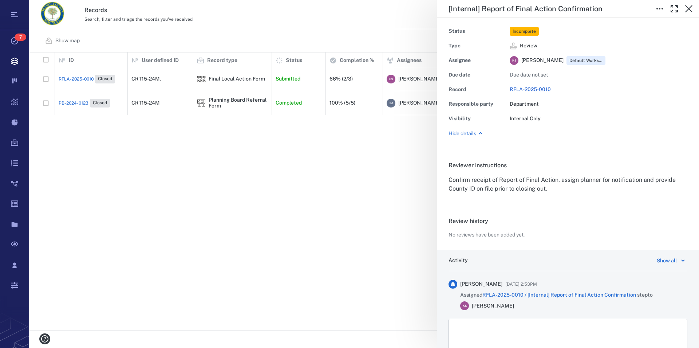
click at [526, 31] on span "Incomplete" at bounding box center [524, 31] width 26 height 6
click at [467, 103] on div "Responsible party" at bounding box center [477, 104] width 58 height 10
click at [690, 11] on icon "button" at bounding box center [688, 8] width 9 height 9
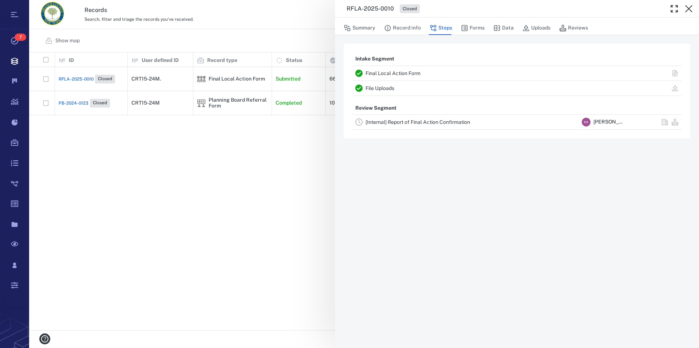
click at [690, 11] on icon "button" at bounding box center [688, 8] width 9 height 9
